Goal: Ask a question

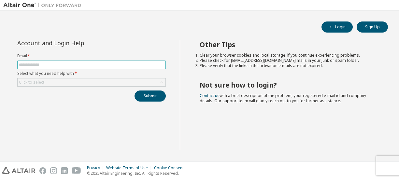
click at [52, 68] on span at bounding box center [91, 65] width 148 height 8
click at [53, 64] on input "text" at bounding box center [91, 64] width 145 height 5
type input "**********"
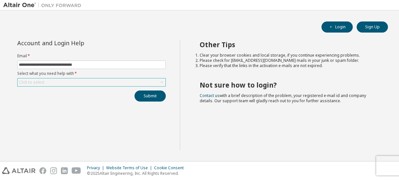
click at [64, 85] on div "Click to select" at bounding box center [92, 82] width 148 height 8
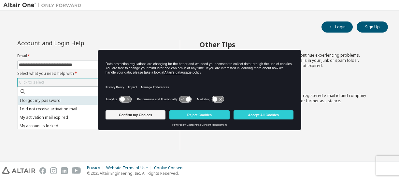
click at [58, 101] on li "I forgot my password" at bounding box center [91, 100] width 147 height 8
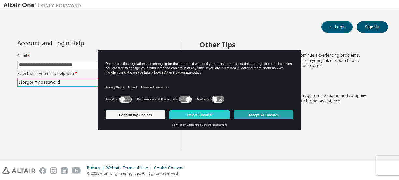
click at [263, 112] on button "Accept All Cookies" at bounding box center [263, 114] width 60 height 9
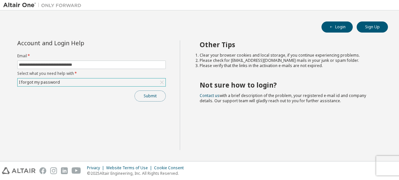
click at [155, 97] on button "Submit" at bounding box center [149, 96] width 31 height 11
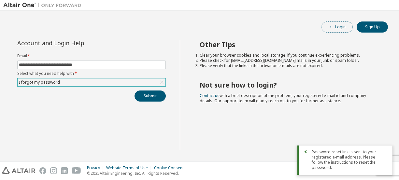
click at [338, 31] on button "Login" at bounding box center [336, 26] width 31 height 11
